Goal: Find contact information: Find contact information

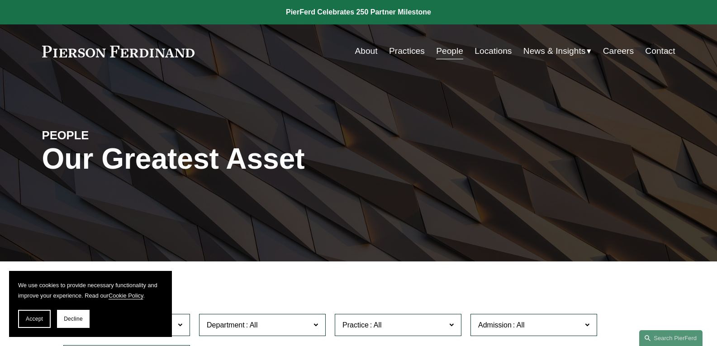
click at [490, 49] on link "Locations" at bounding box center [492, 50] width 37 height 17
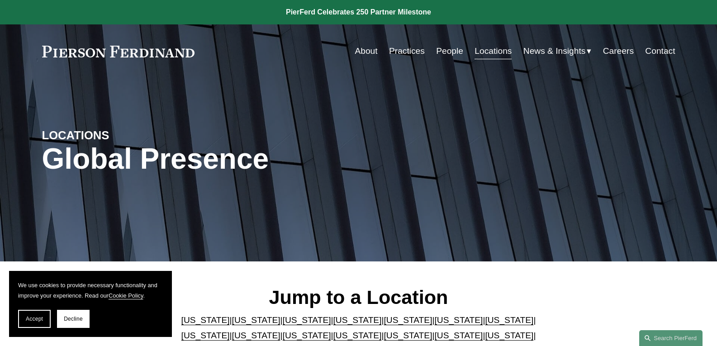
click at [649, 50] on link "Contact" at bounding box center [660, 50] width 30 height 17
